Goal: Task Accomplishment & Management: Manage account settings

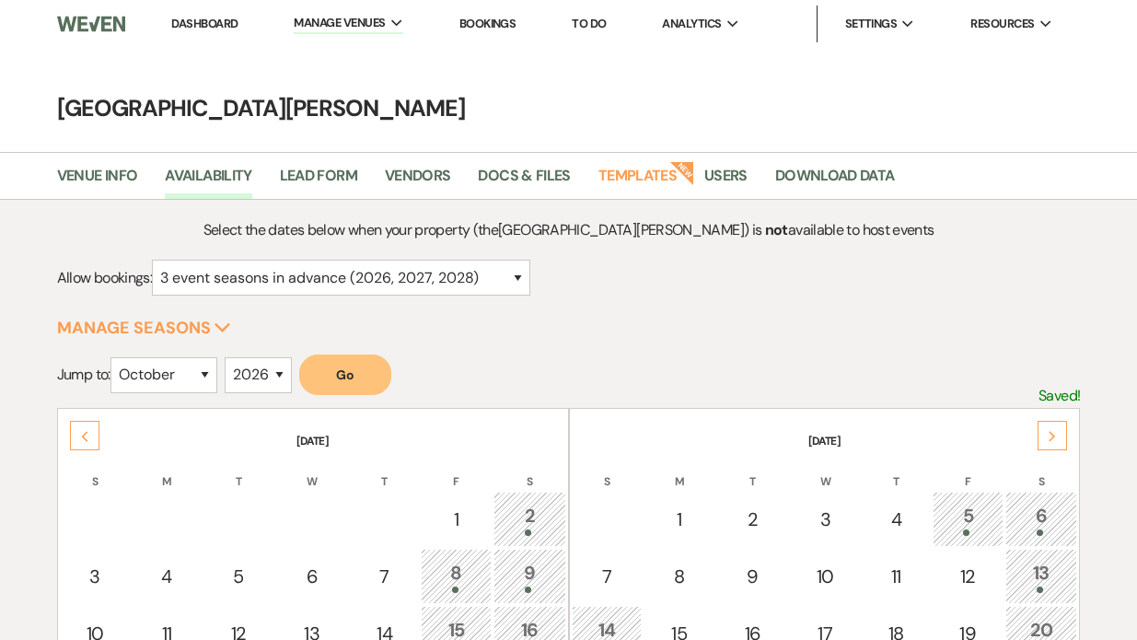
select select "3"
select select "10"
select select "2026"
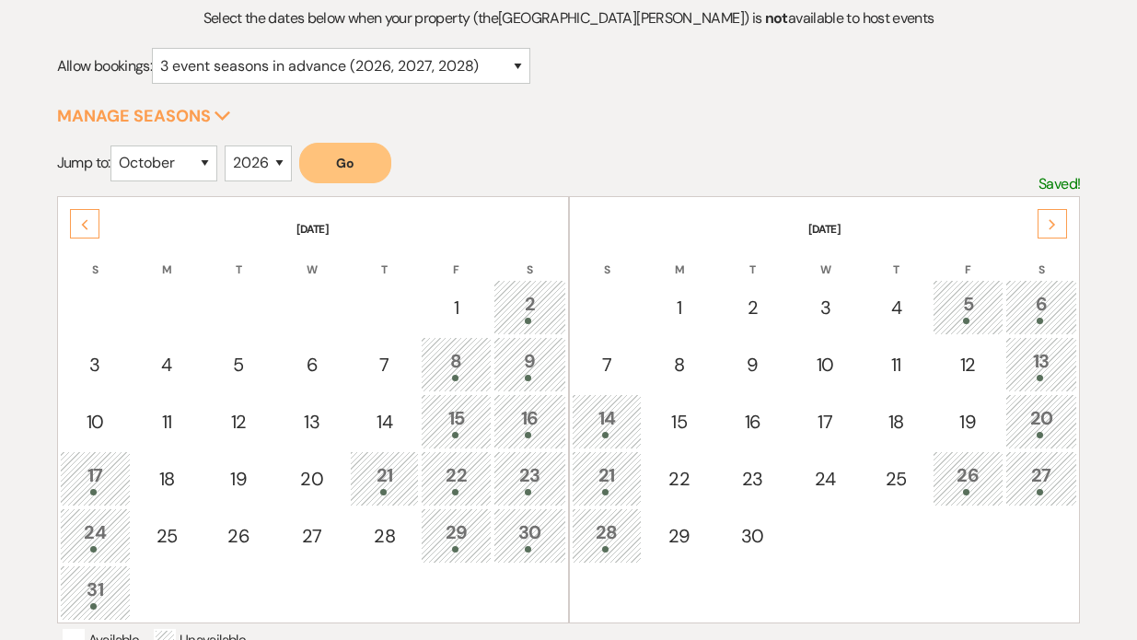
scroll to position [78, 0]
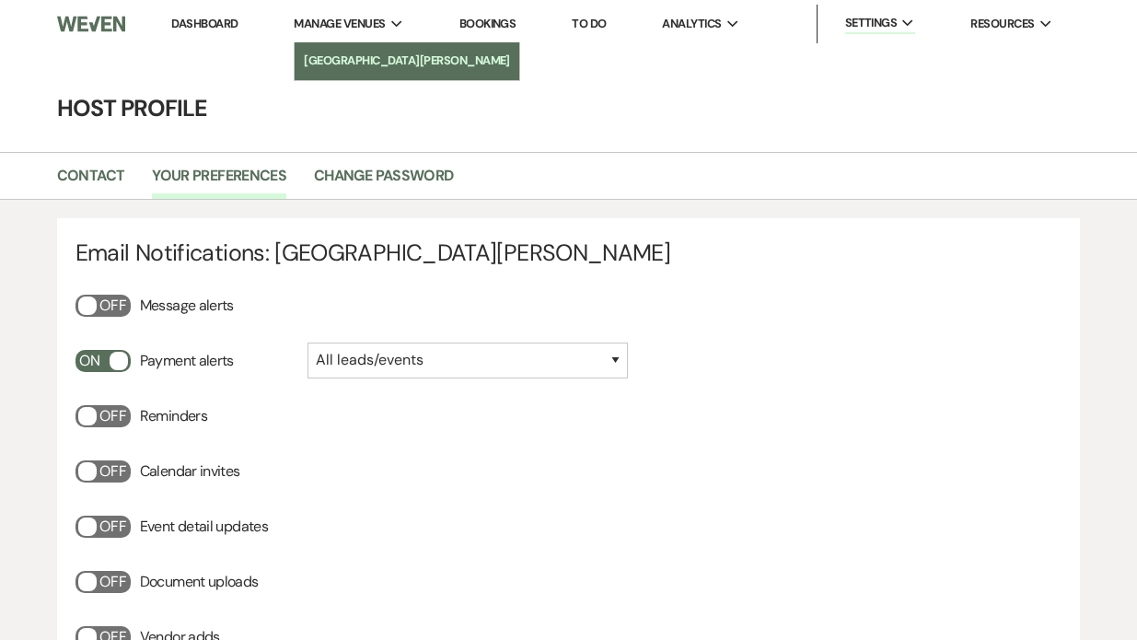
click at [333, 52] on li "[GEOGRAPHIC_DATA][PERSON_NAME]" at bounding box center [407, 61] width 206 height 18
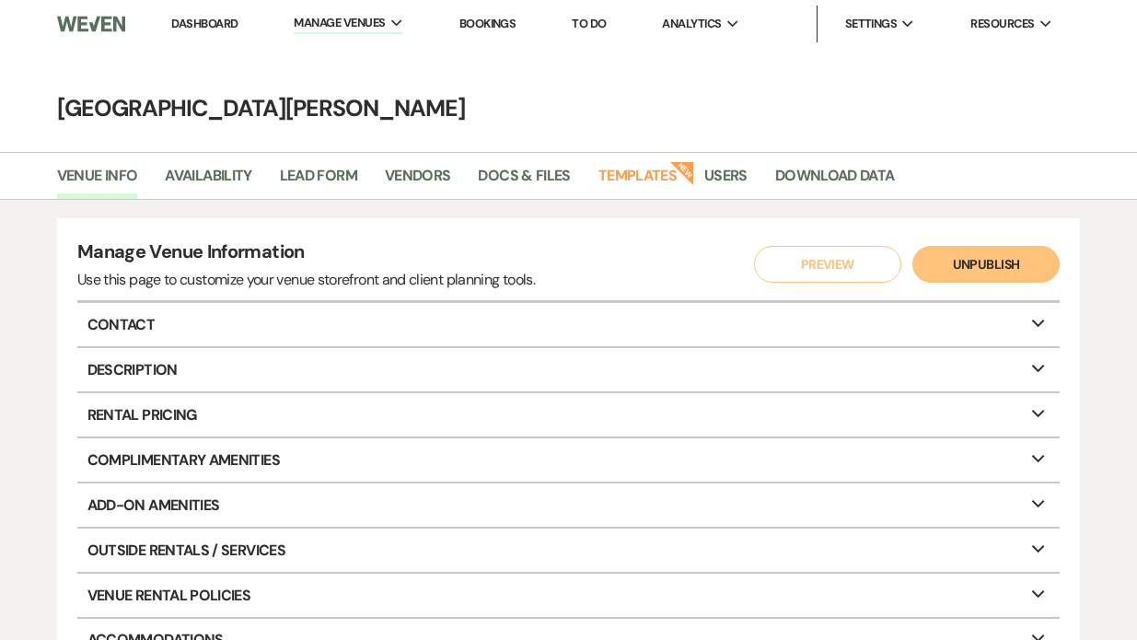
click at [215, 25] on link "Dashboard" at bounding box center [204, 24] width 66 height 16
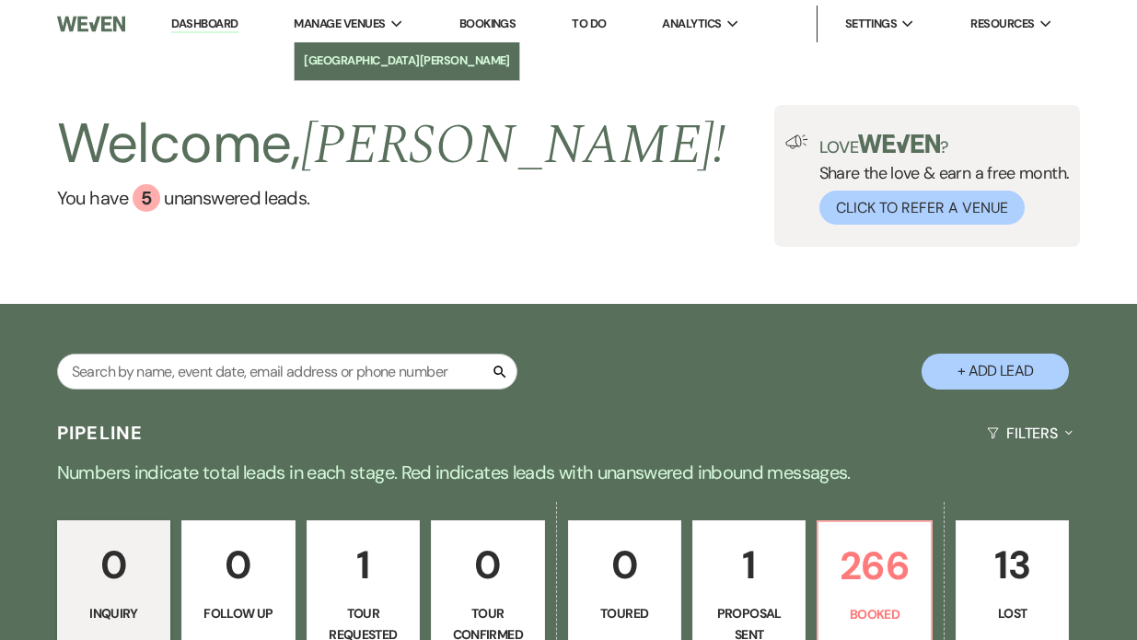
click at [337, 52] on li "[GEOGRAPHIC_DATA][PERSON_NAME]" at bounding box center [407, 61] width 206 height 18
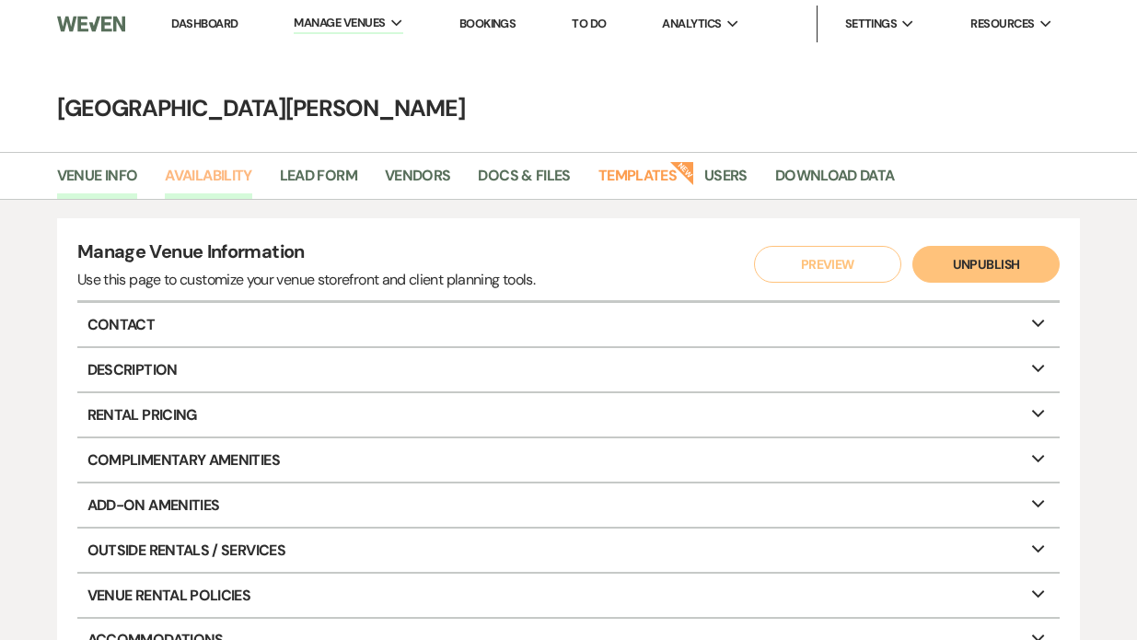
click at [216, 181] on link "Availability" at bounding box center [208, 181] width 87 height 35
select select "3"
select select "2026"
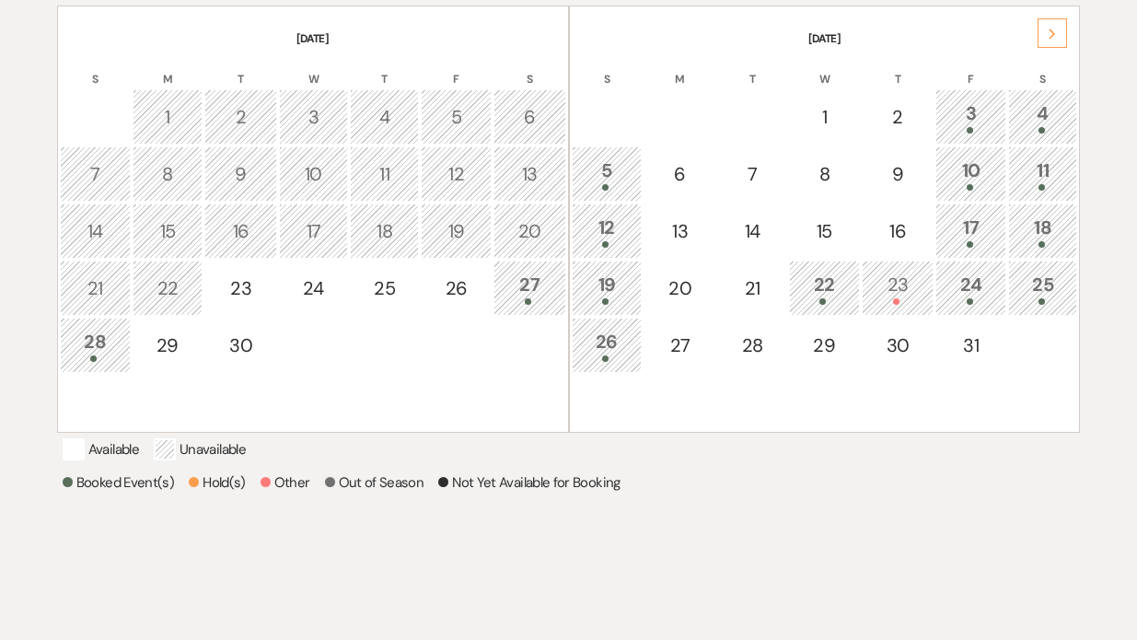
scroll to position [404, 0]
